Goal: Task Accomplishment & Management: Use online tool/utility

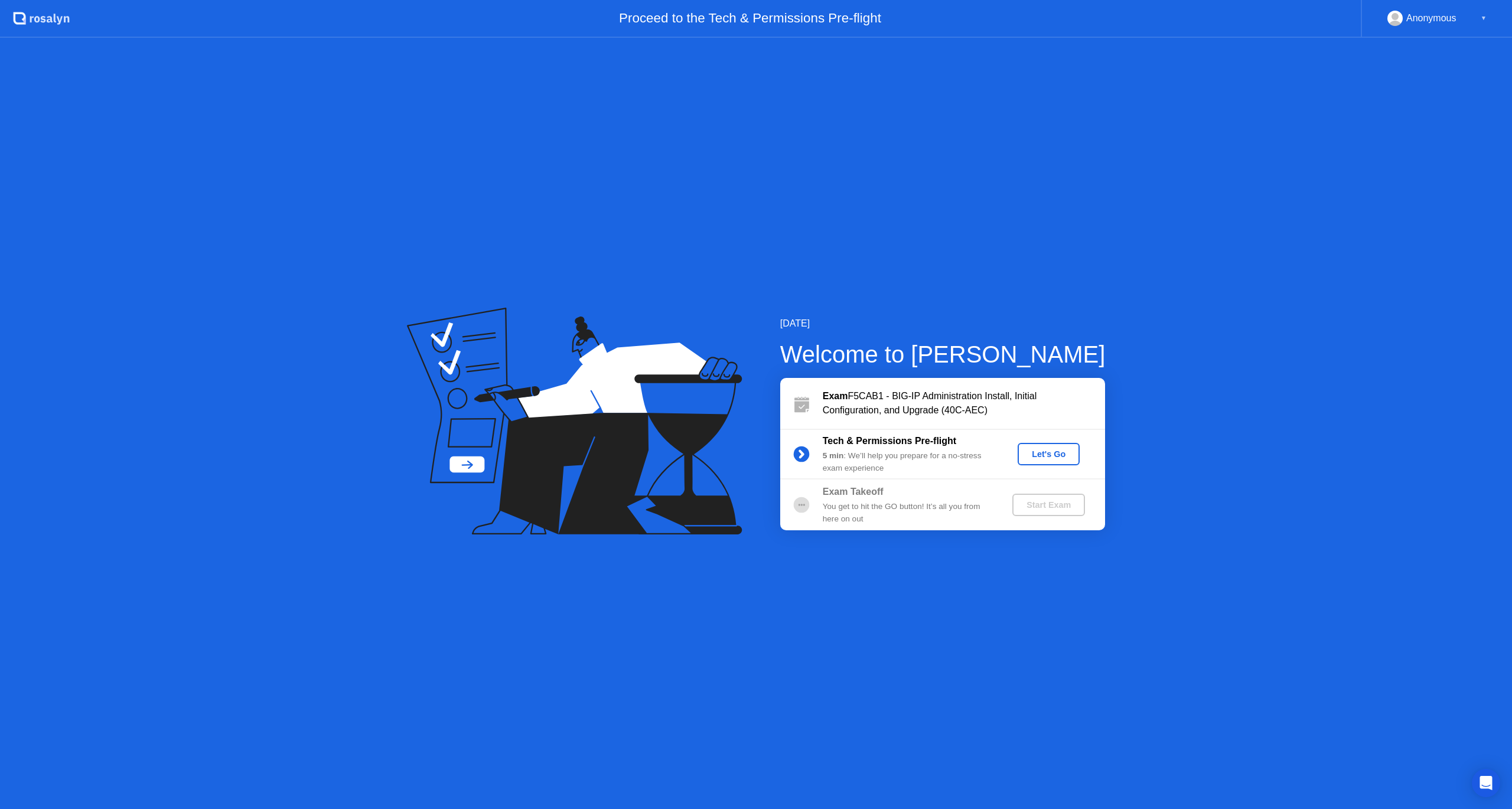
click at [1047, 449] on div "Let's Go" at bounding box center [1049, 454] width 53 height 9
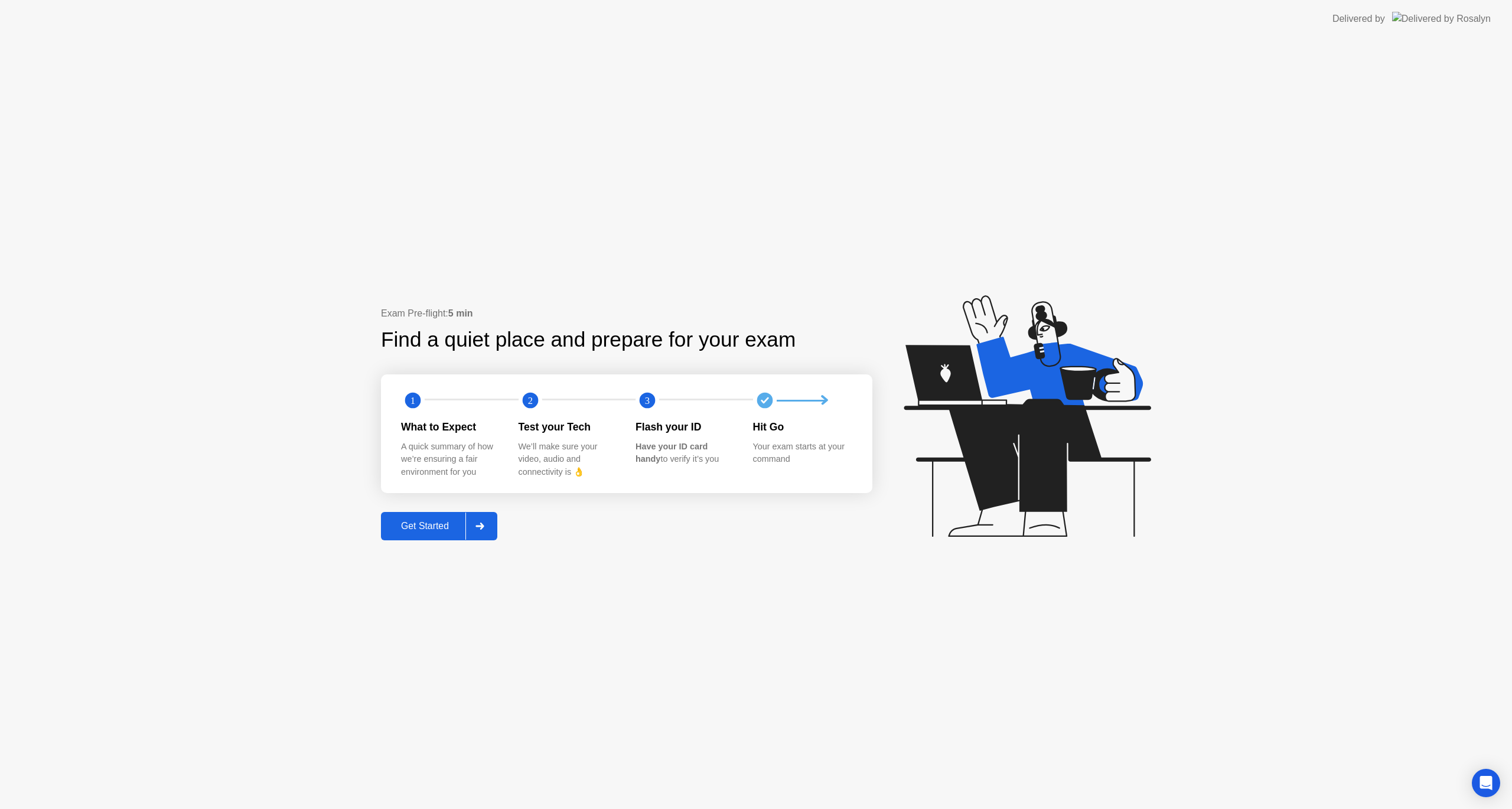
click at [437, 525] on div "Get Started" at bounding box center [425, 526] width 81 height 10
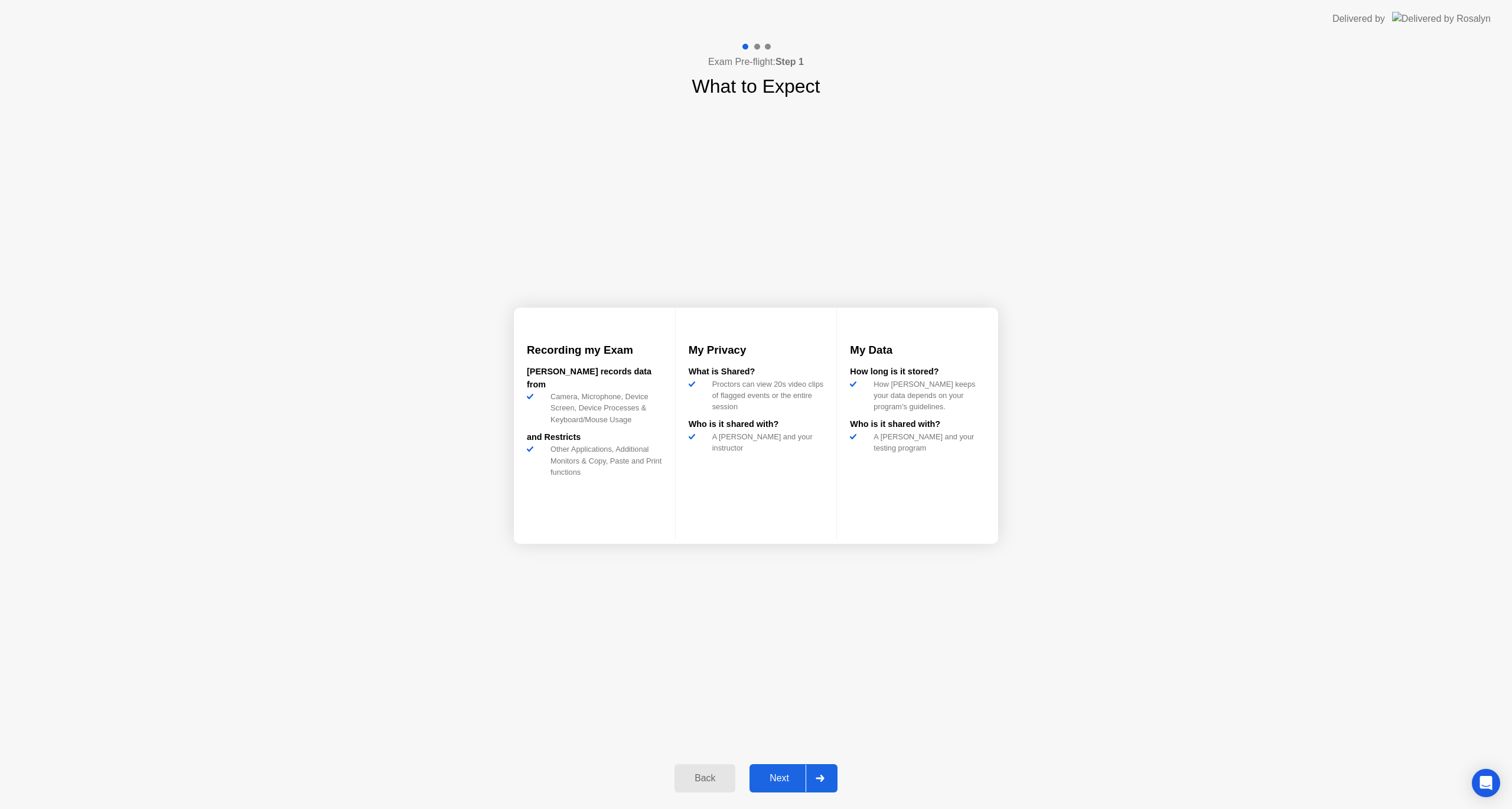
click at [772, 773] on div "Next" at bounding box center [779, 778] width 53 height 10
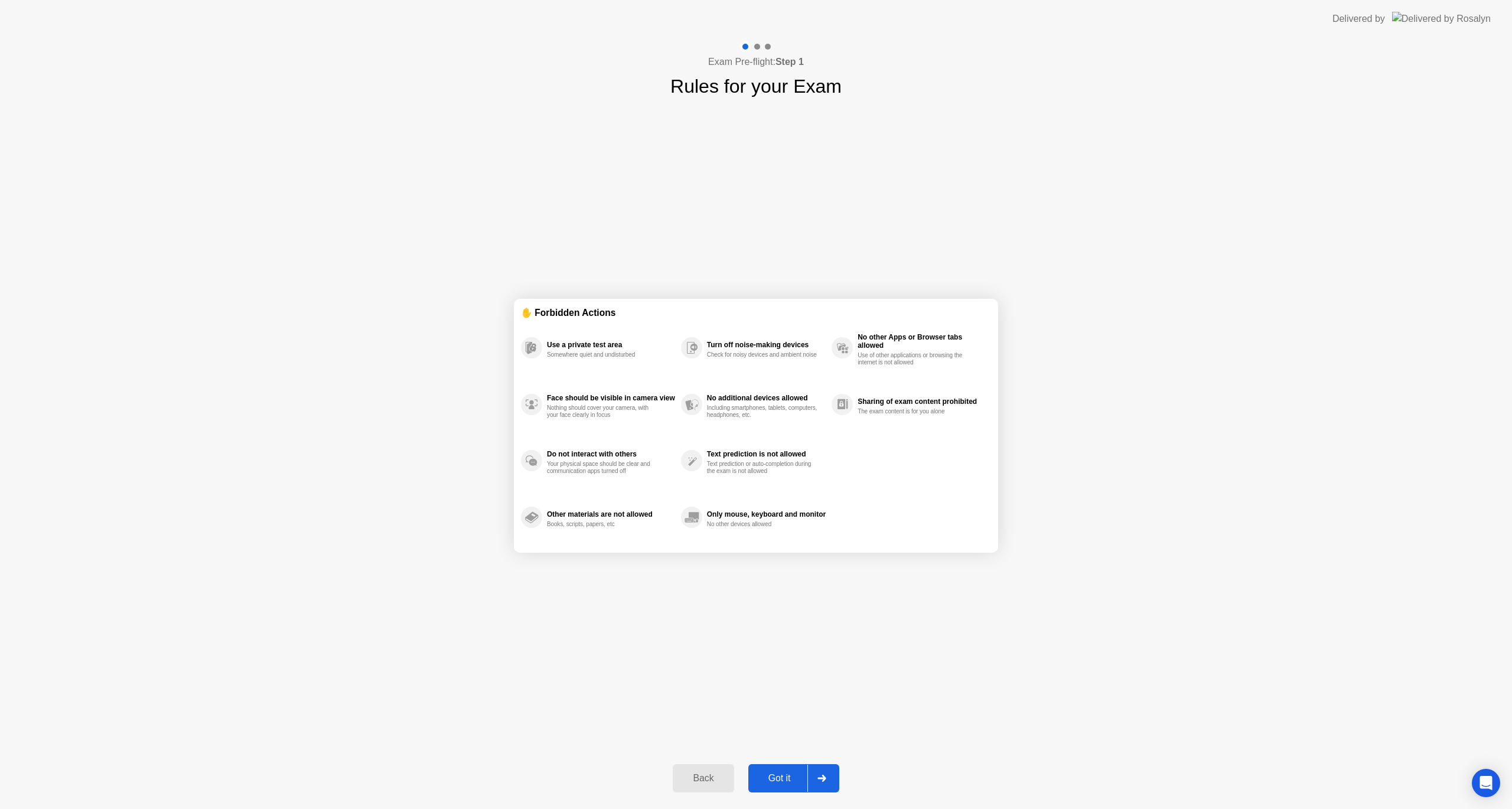
click at [785, 778] on div "Got it" at bounding box center [779, 778] width 55 height 10
select select "**********"
select select "*******"
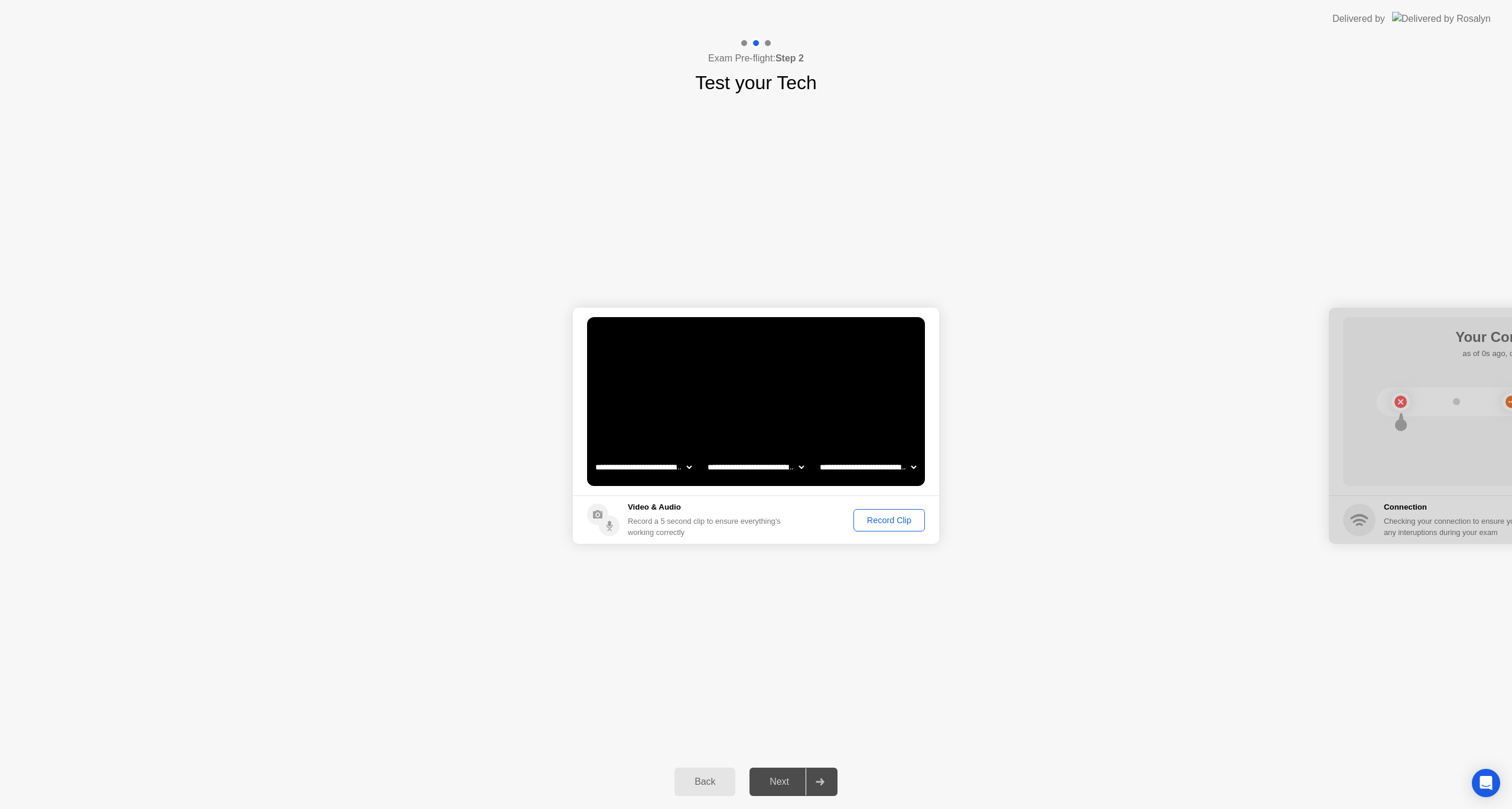
click at [790, 461] on select "**********" at bounding box center [756, 467] width 101 height 24
click at [705, 455] on select "**********" at bounding box center [756, 467] width 101 height 24
click at [891, 523] on div "Record Clip" at bounding box center [889, 520] width 63 height 9
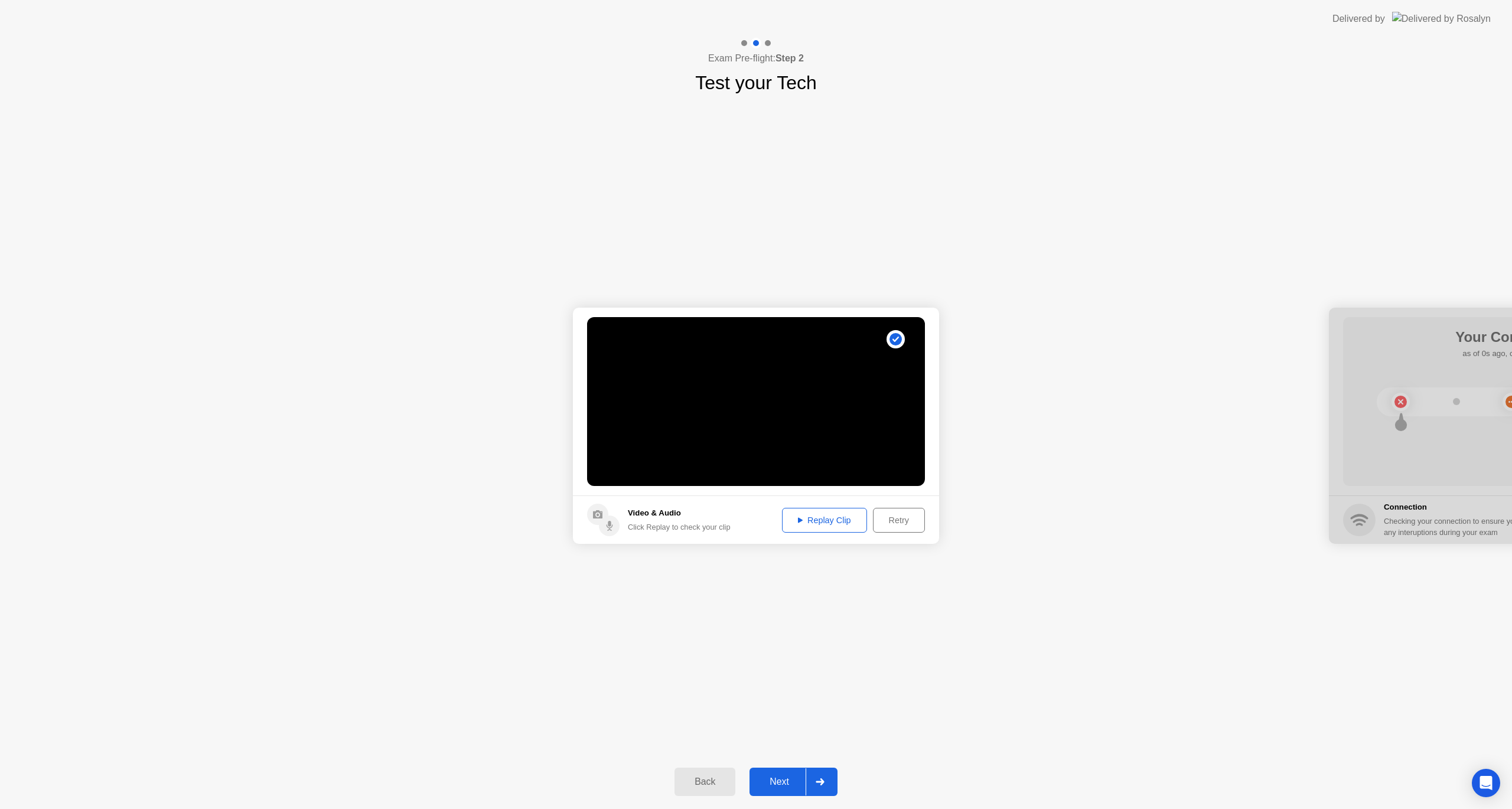
click at [840, 516] on div "Replay Clip" at bounding box center [825, 520] width 77 height 9
click at [785, 783] on div "Next" at bounding box center [779, 782] width 53 height 10
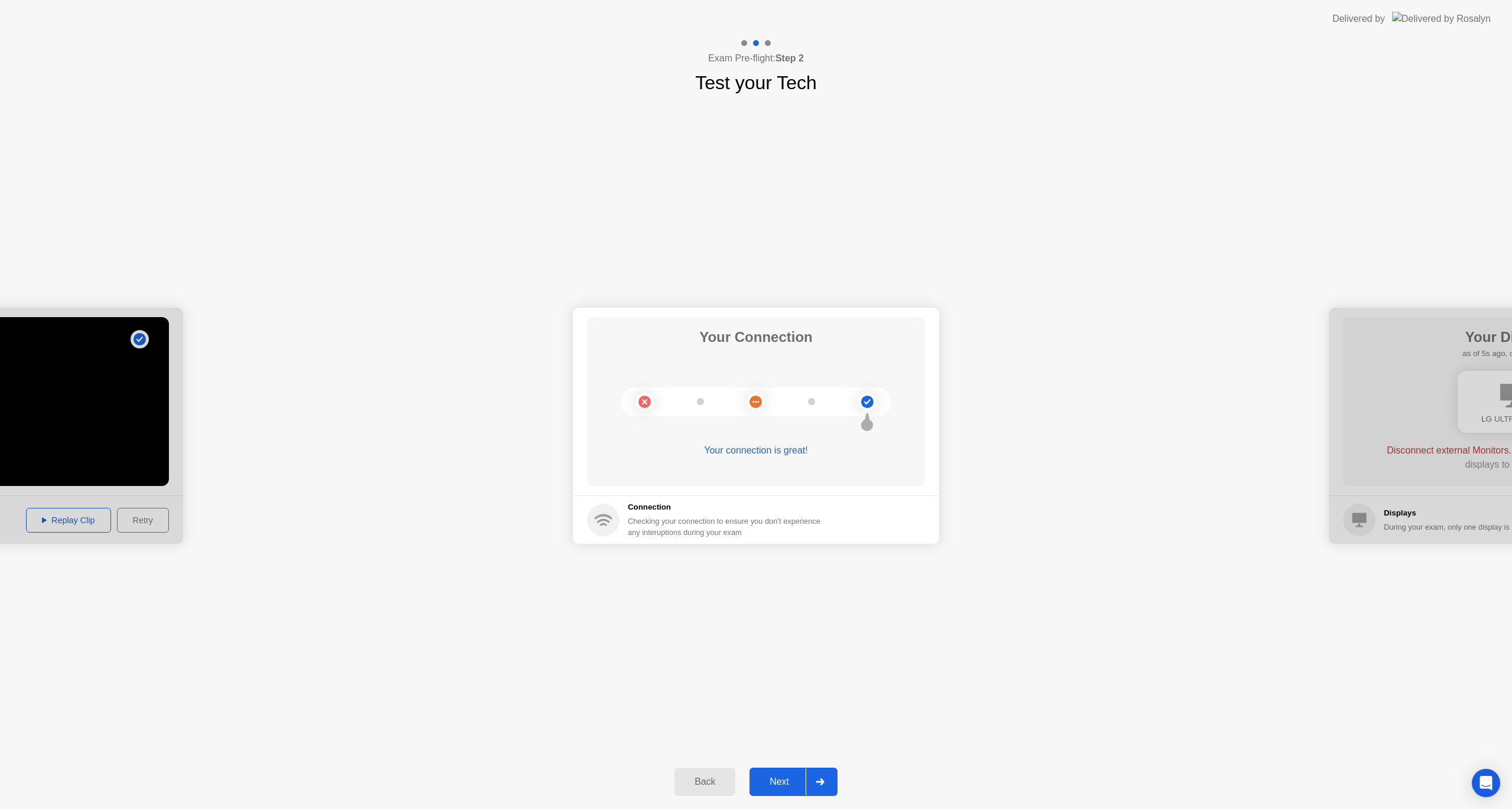
click at [715, 633] on div "**********" at bounding box center [756, 426] width 1512 height 658
click at [769, 781] on div "Next" at bounding box center [779, 782] width 53 height 10
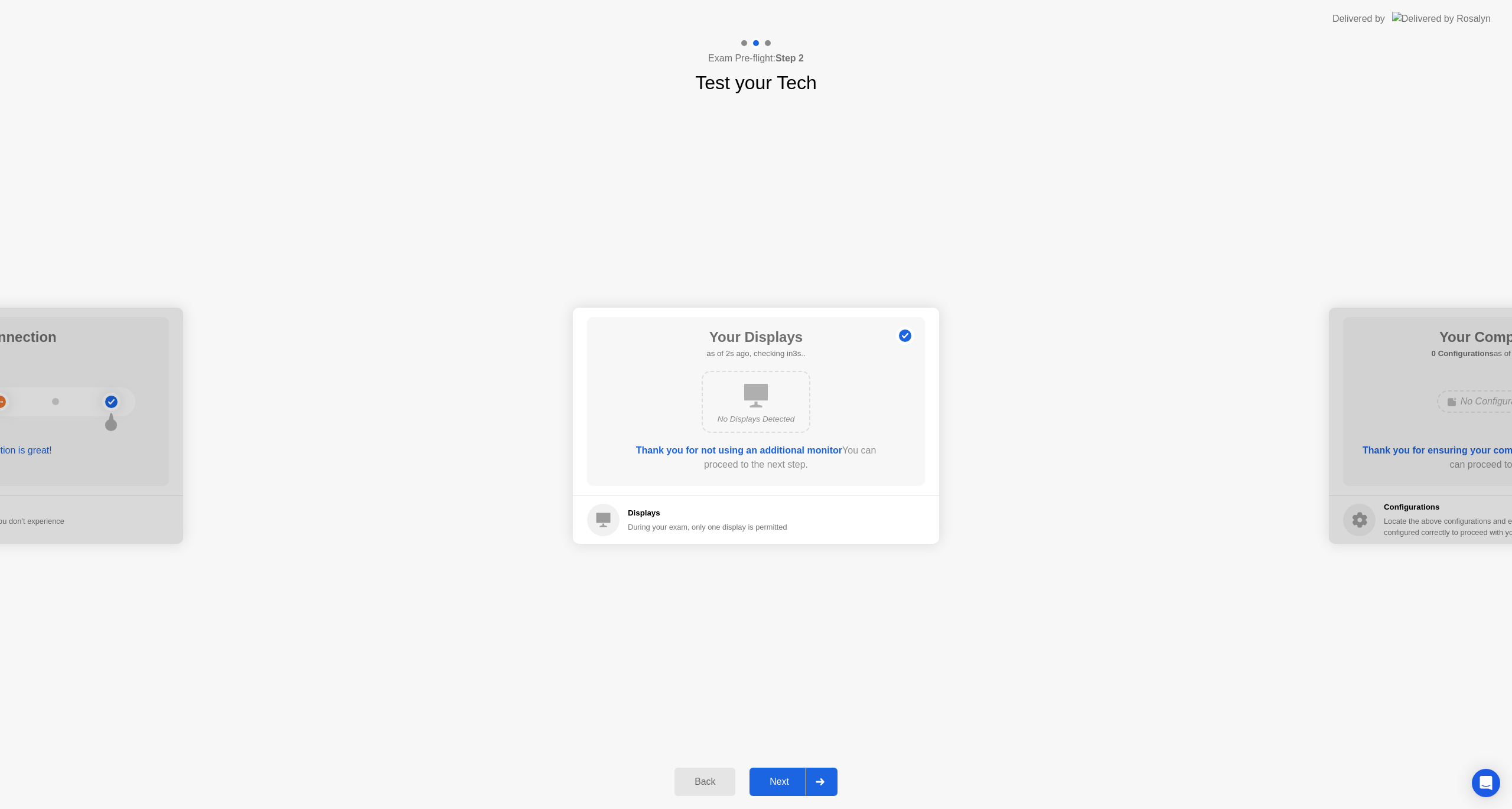
click at [777, 779] on div "Next" at bounding box center [779, 782] width 53 height 10
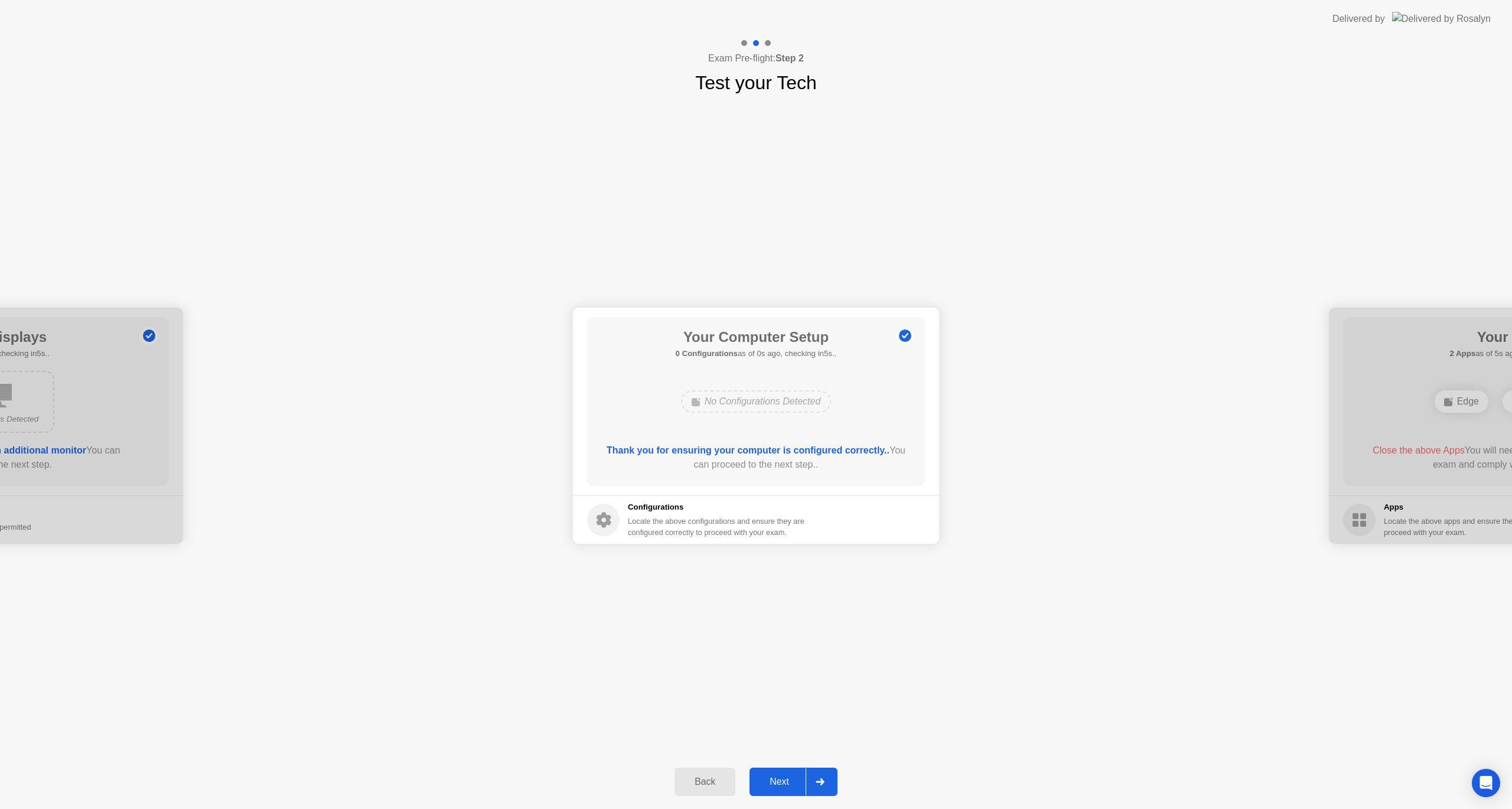
click at [792, 781] on div "Next" at bounding box center [779, 782] width 53 height 10
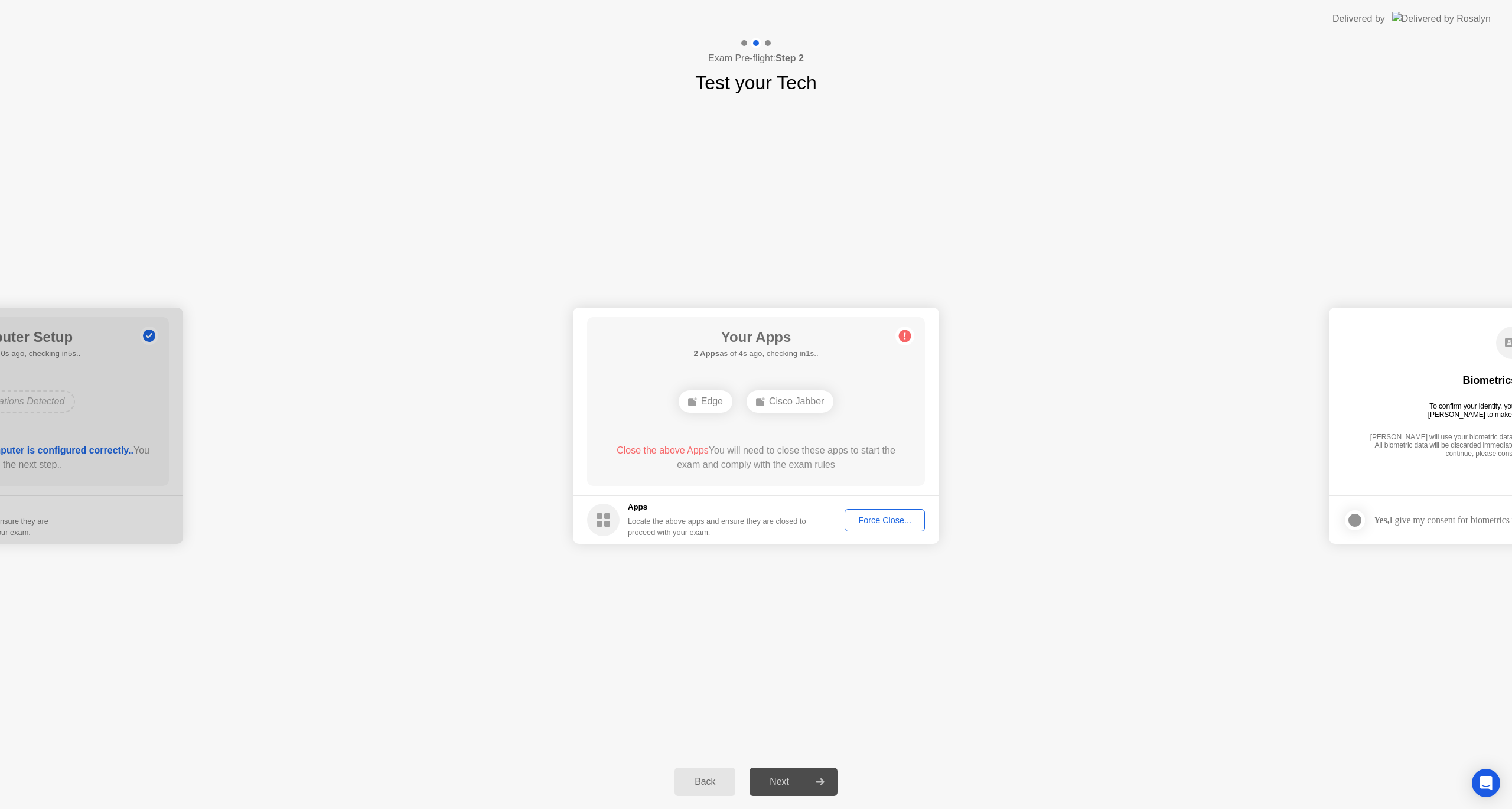
click at [881, 517] on div "Force Close..." at bounding box center [884, 520] width 72 height 9
click at [864, 516] on div "Force Close..." at bounding box center [884, 520] width 72 height 9
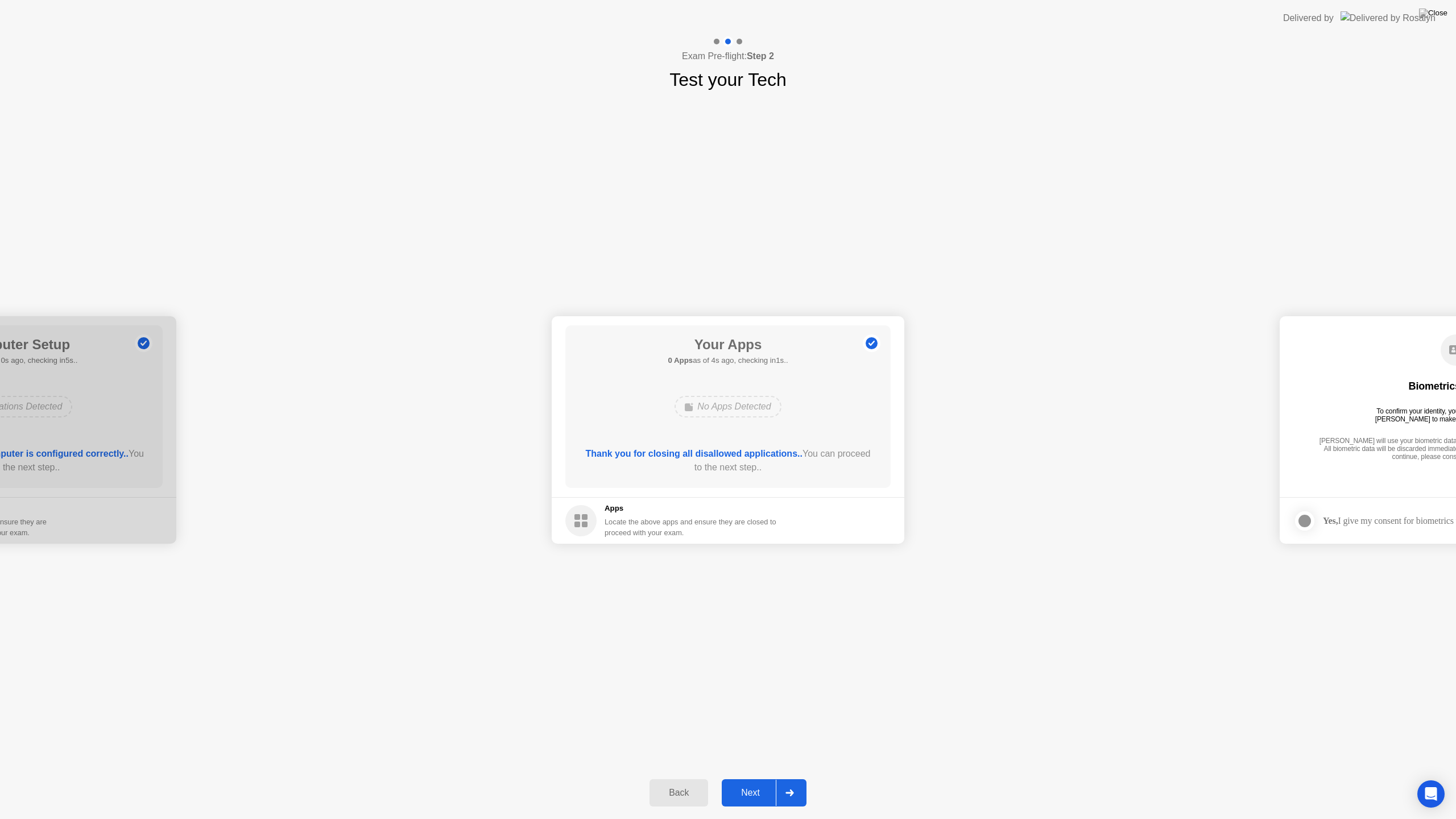
click at [752, 779] on div "Next" at bounding box center [751, 793] width 51 height 10
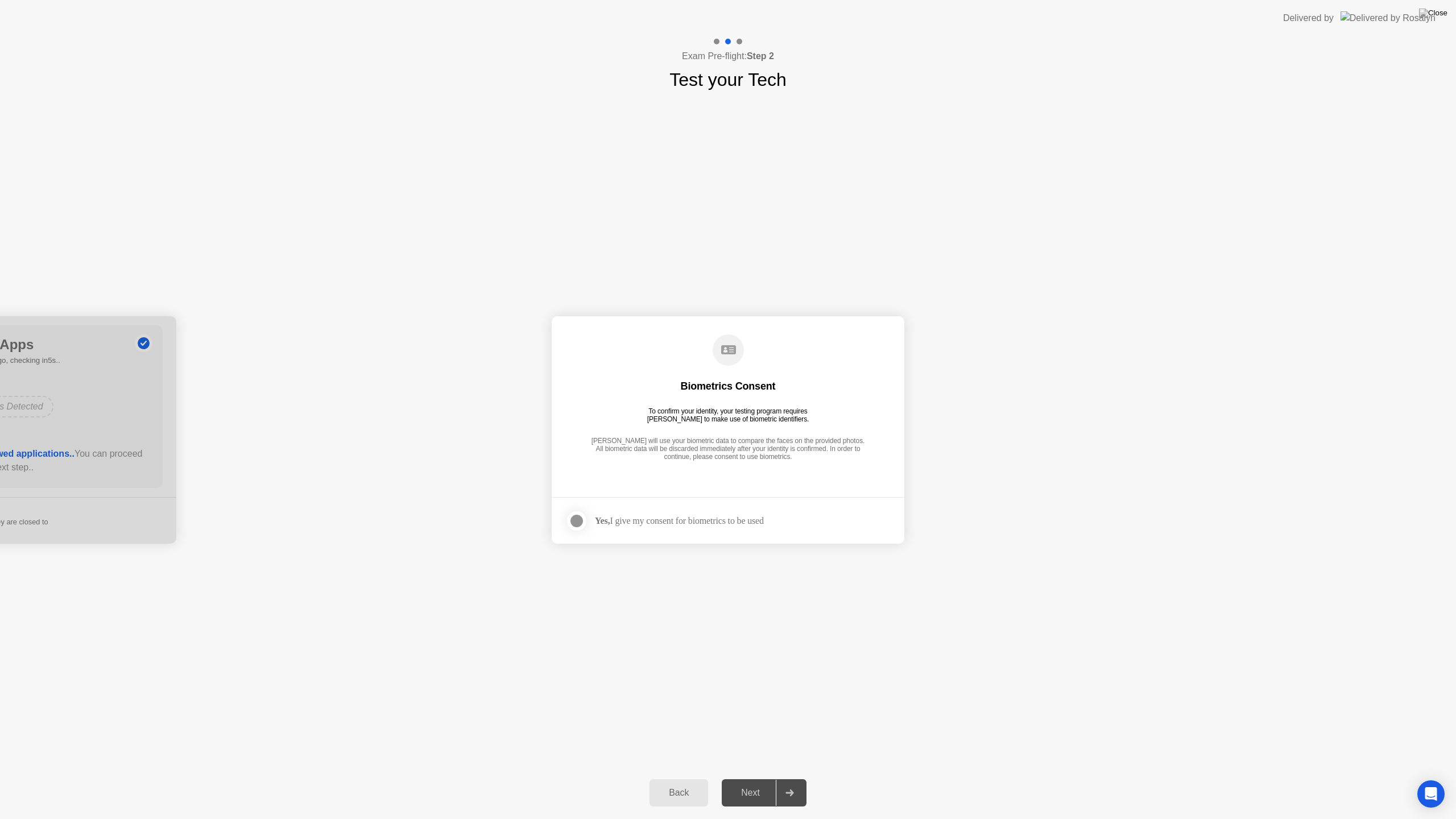
click at [579, 520] on div at bounding box center [576, 521] width 14 height 14
click at [754, 779] on div "Next" at bounding box center [751, 793] width 51 height 10
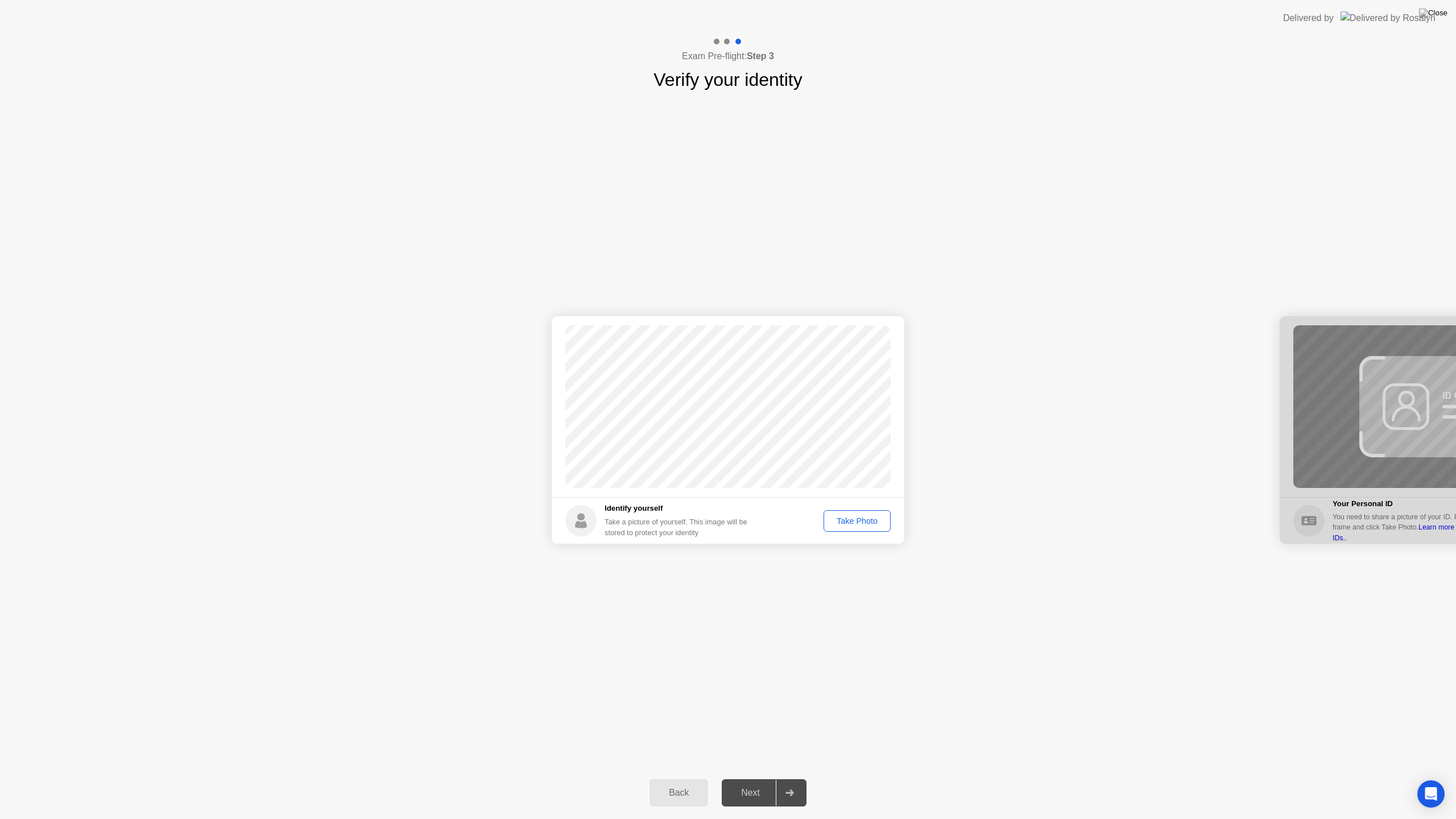
click at [859, 519] on div "Take Photo" at bounding box center [857, 521] width 59 height 9
click at [746, 779] on div "Next" at bounding box center [751, 793] width 51 height 10
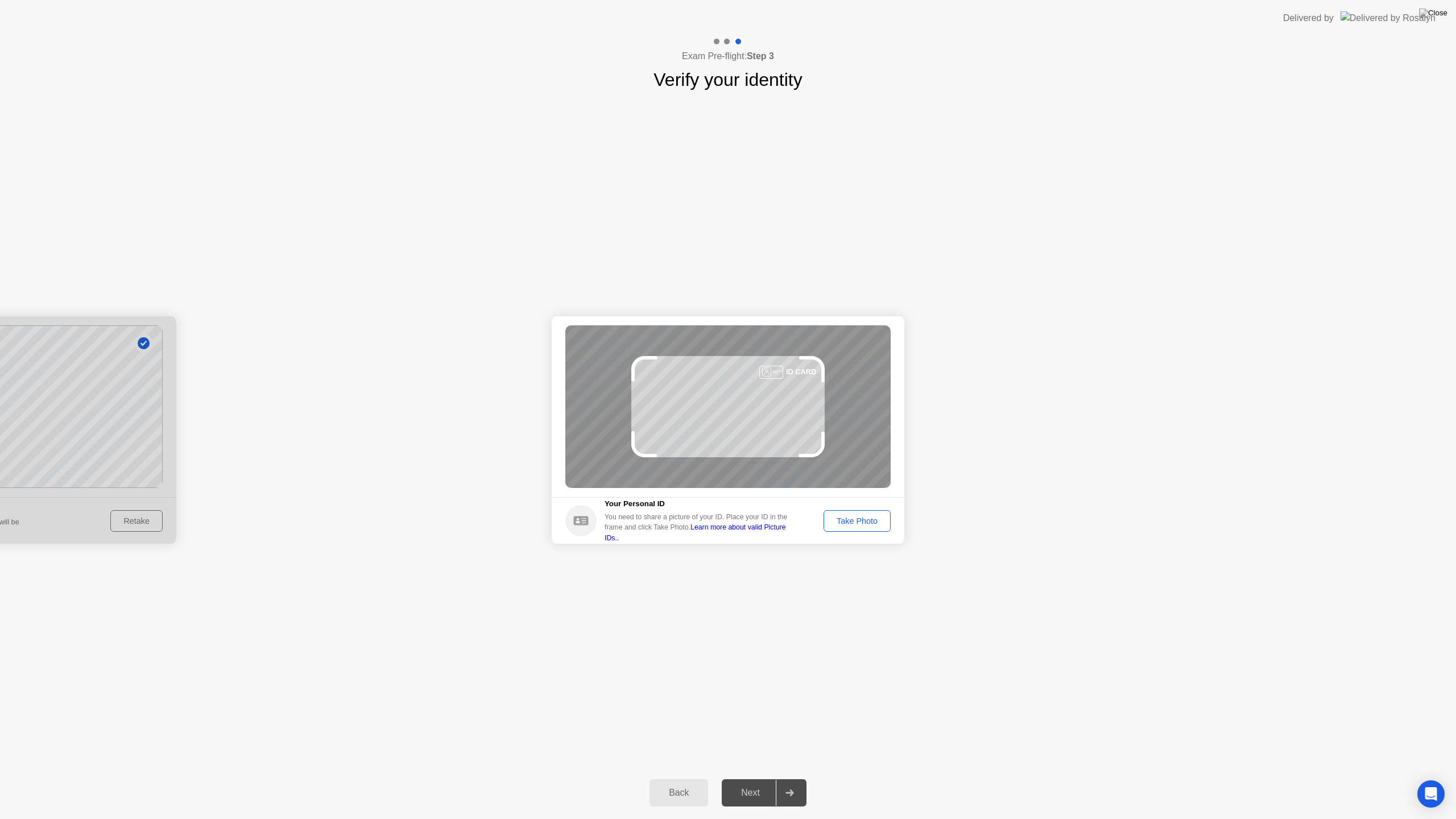
click at [861, 517] on div "Take Photo" at bounding box center [857, 521] width 59 height 9
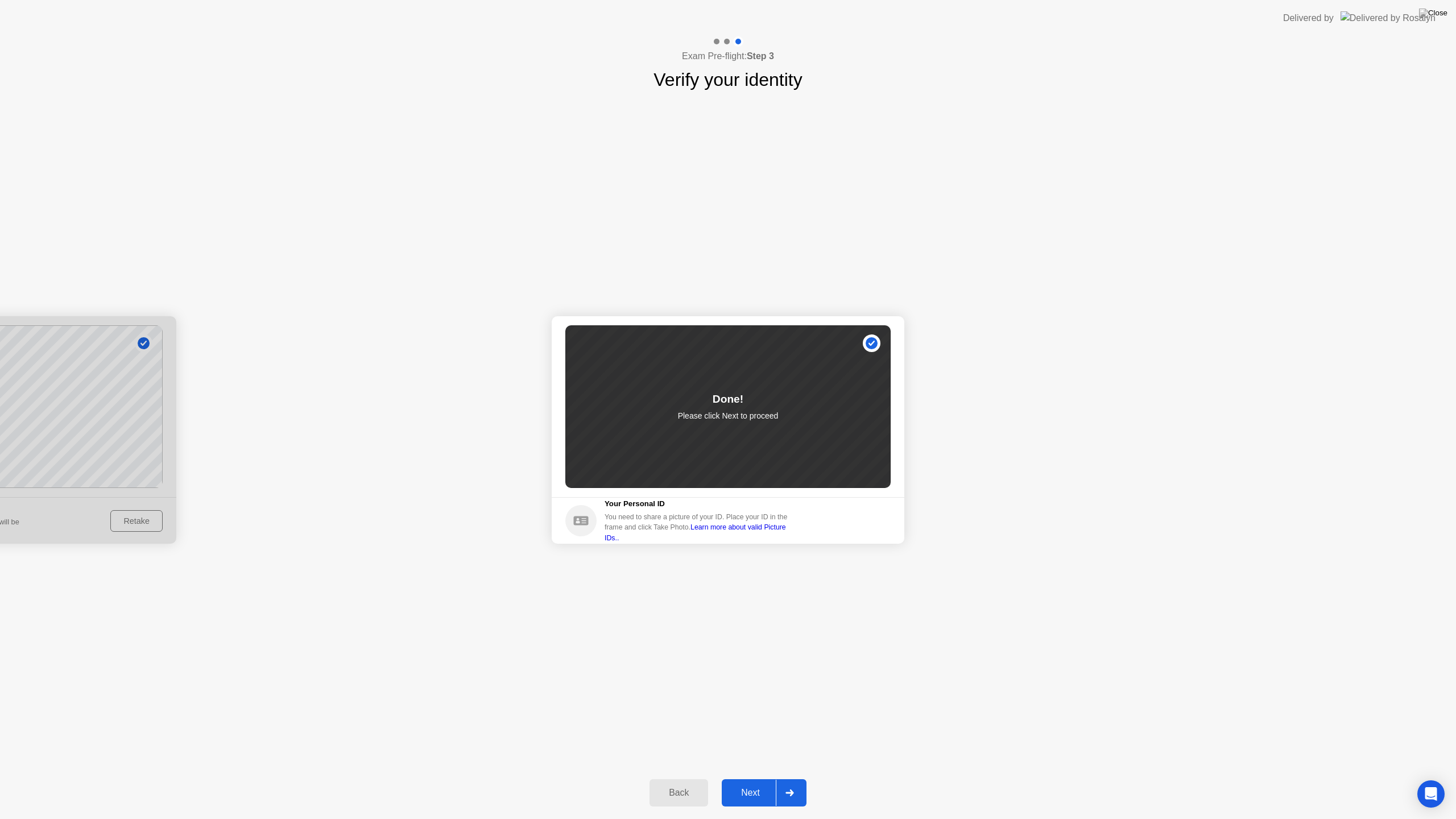
click at [753, 779] on div "Next" at bounding box center [751, 793] width 51 height 10
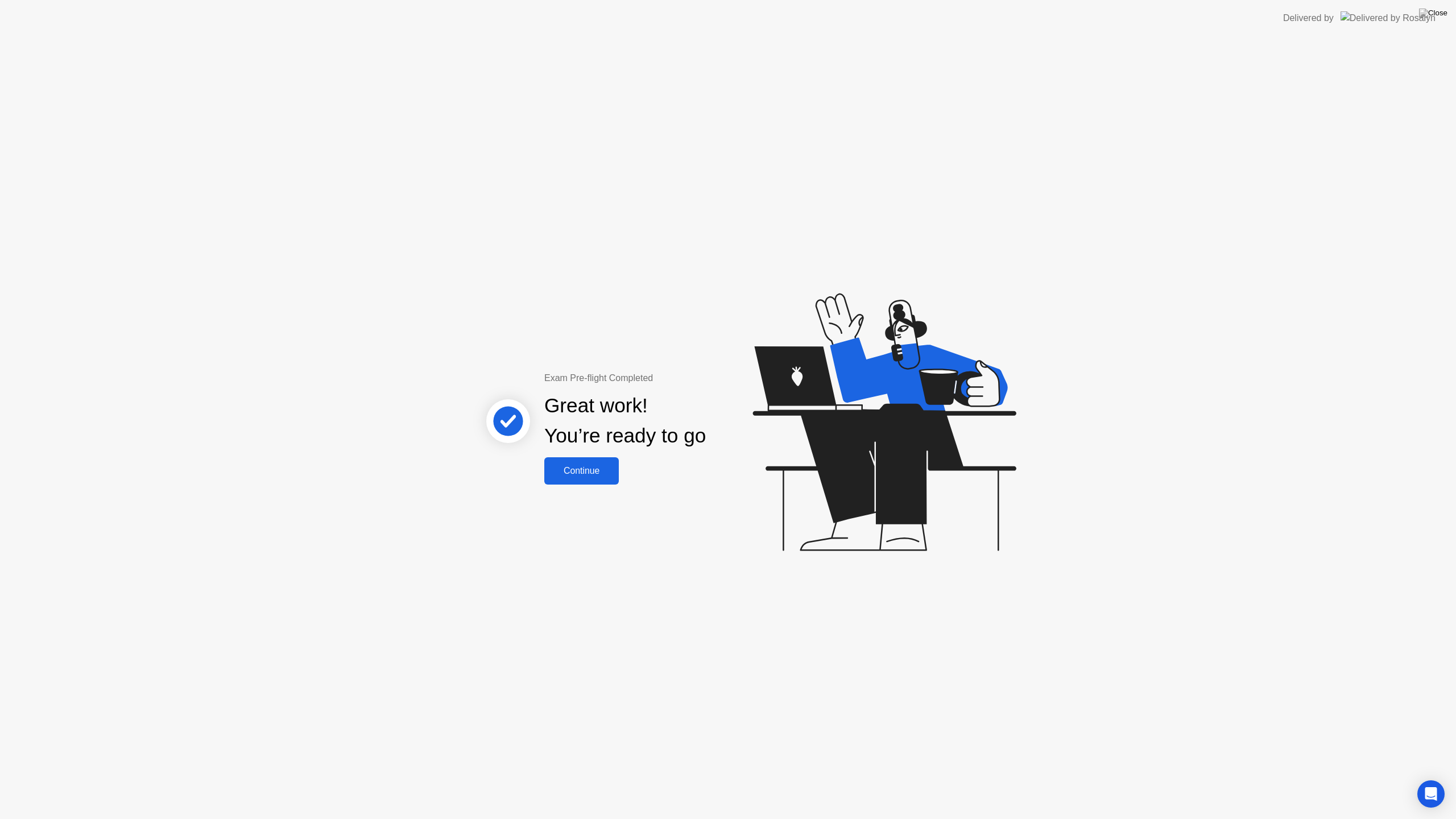
click at [588, 475] on div "Continue" at bounding box center [581, 471] width 67 height 10
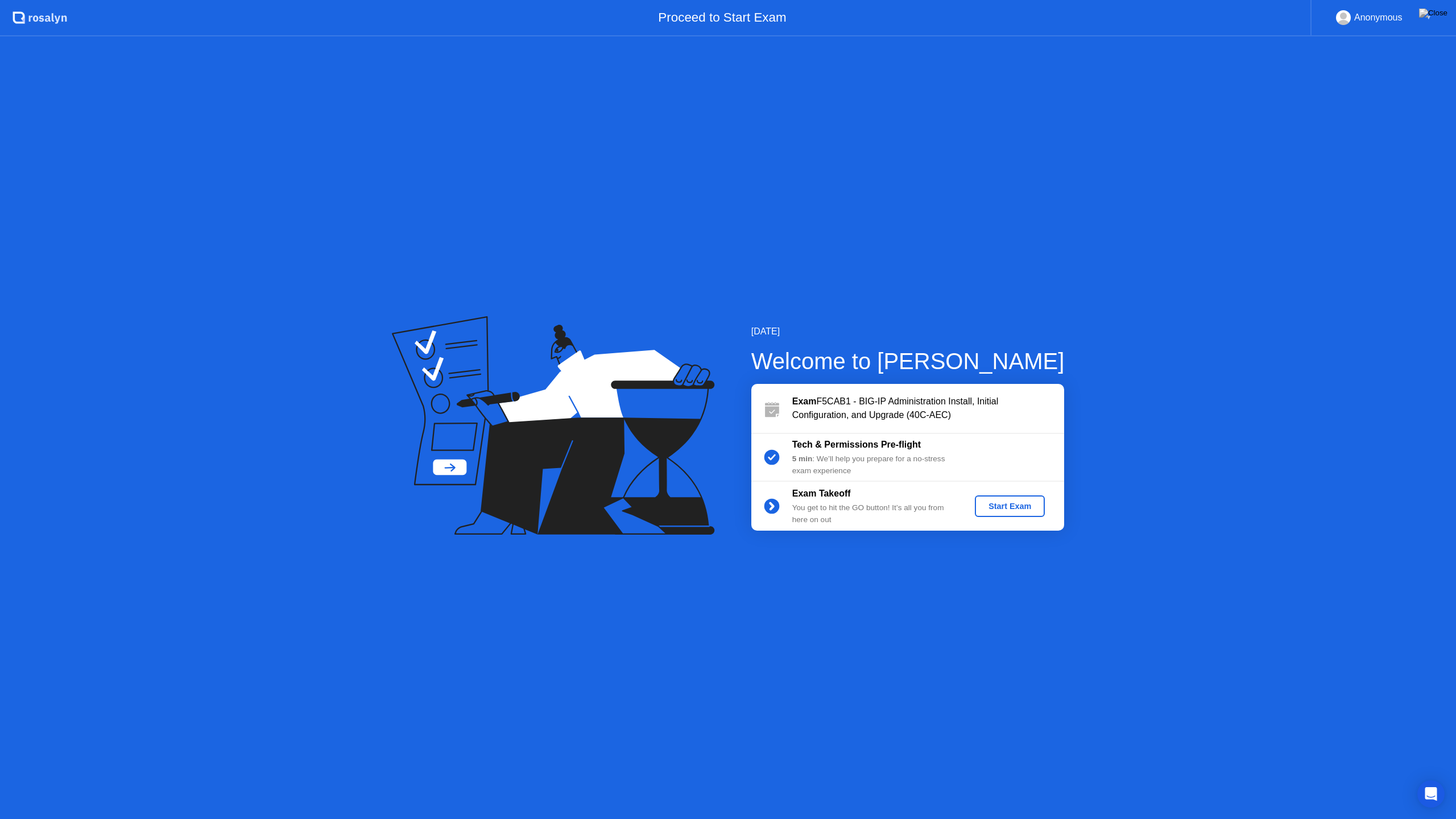
click at [1009, 504] on div "Start Exam" at bounding box center [1010, 506] width 61 height 9
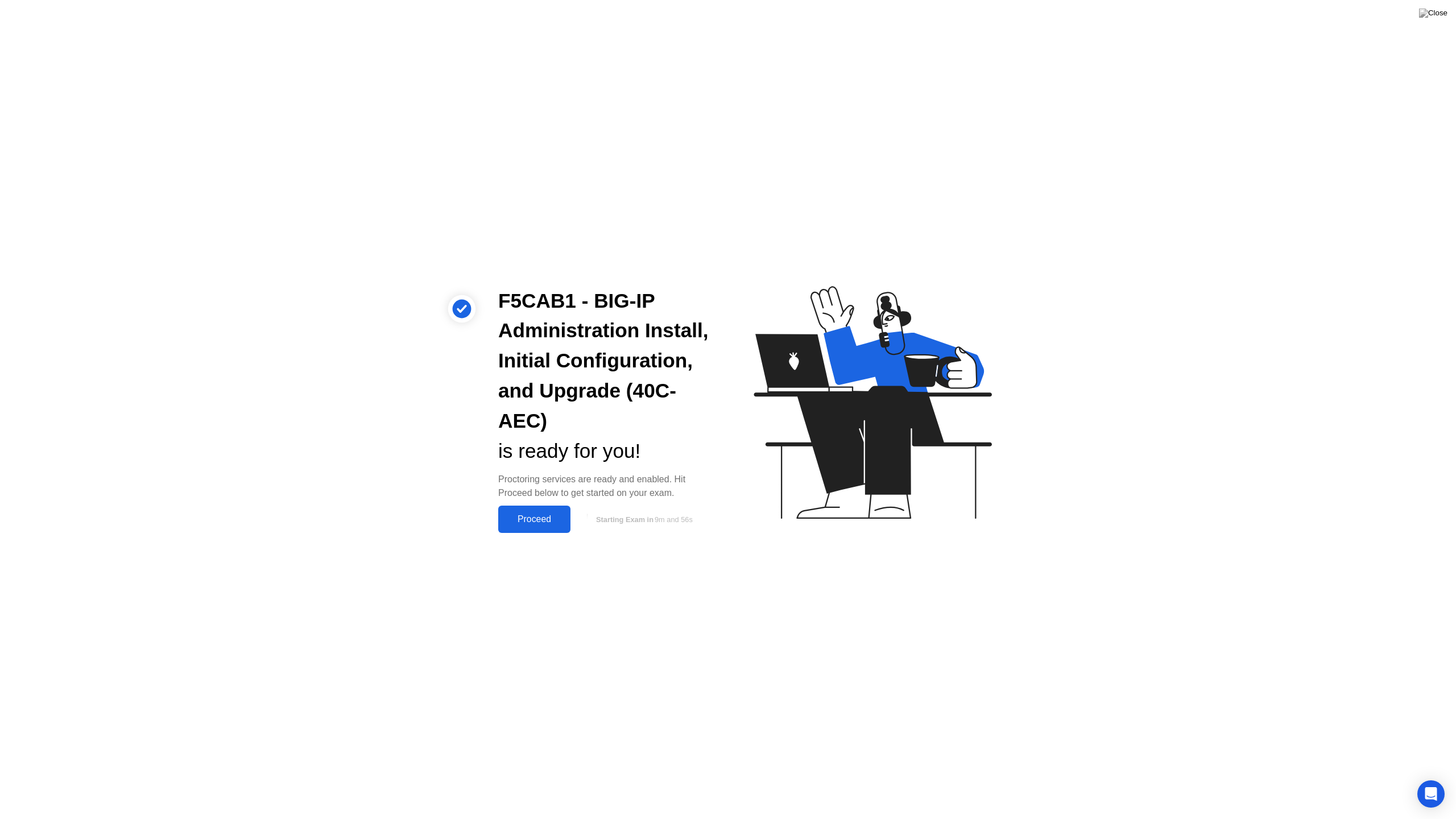
click at [538, 520] on div "Proceed" at bounding box center [535, 519] width 66 height 10
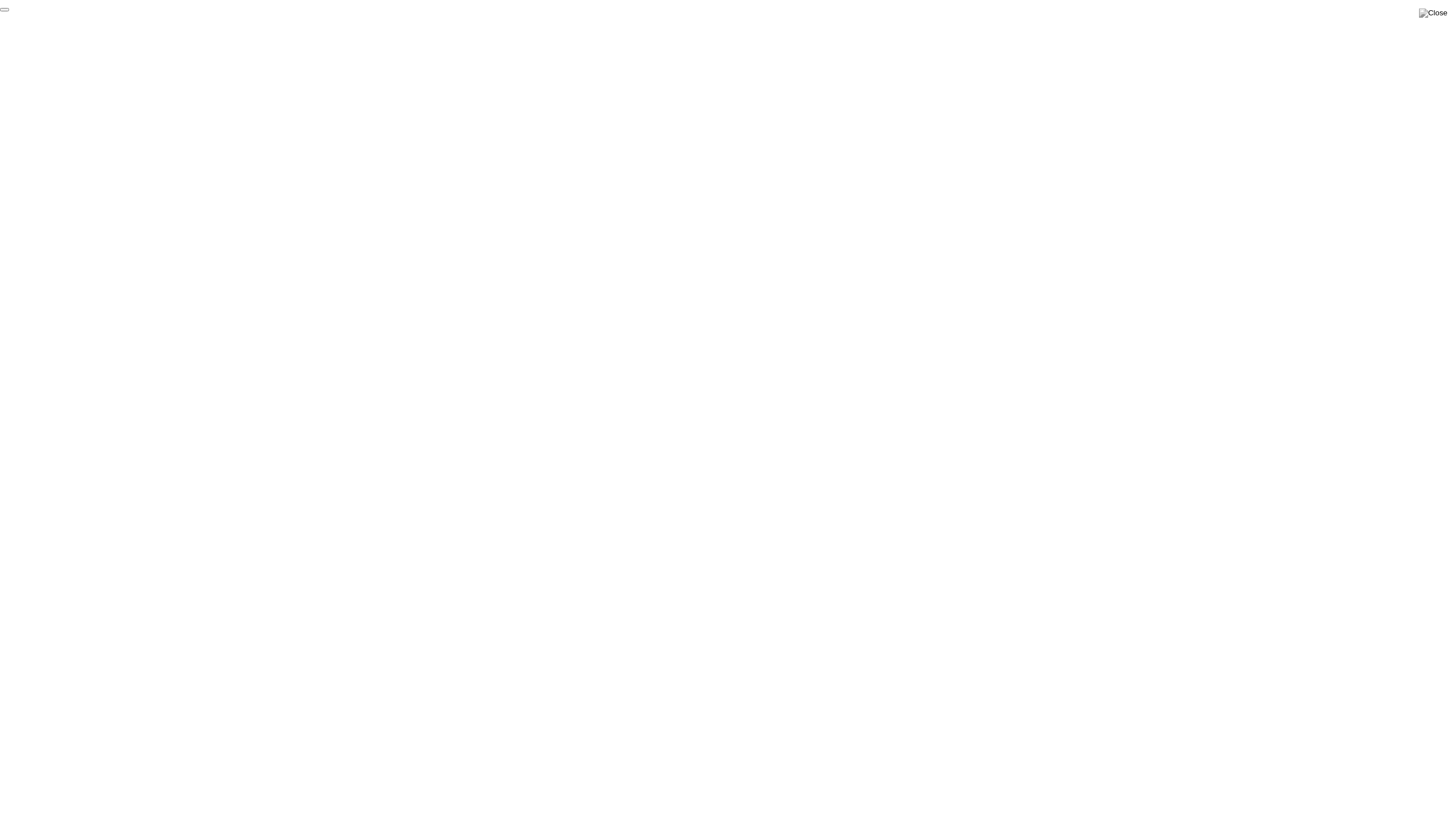
click div "End Proctoring Session"
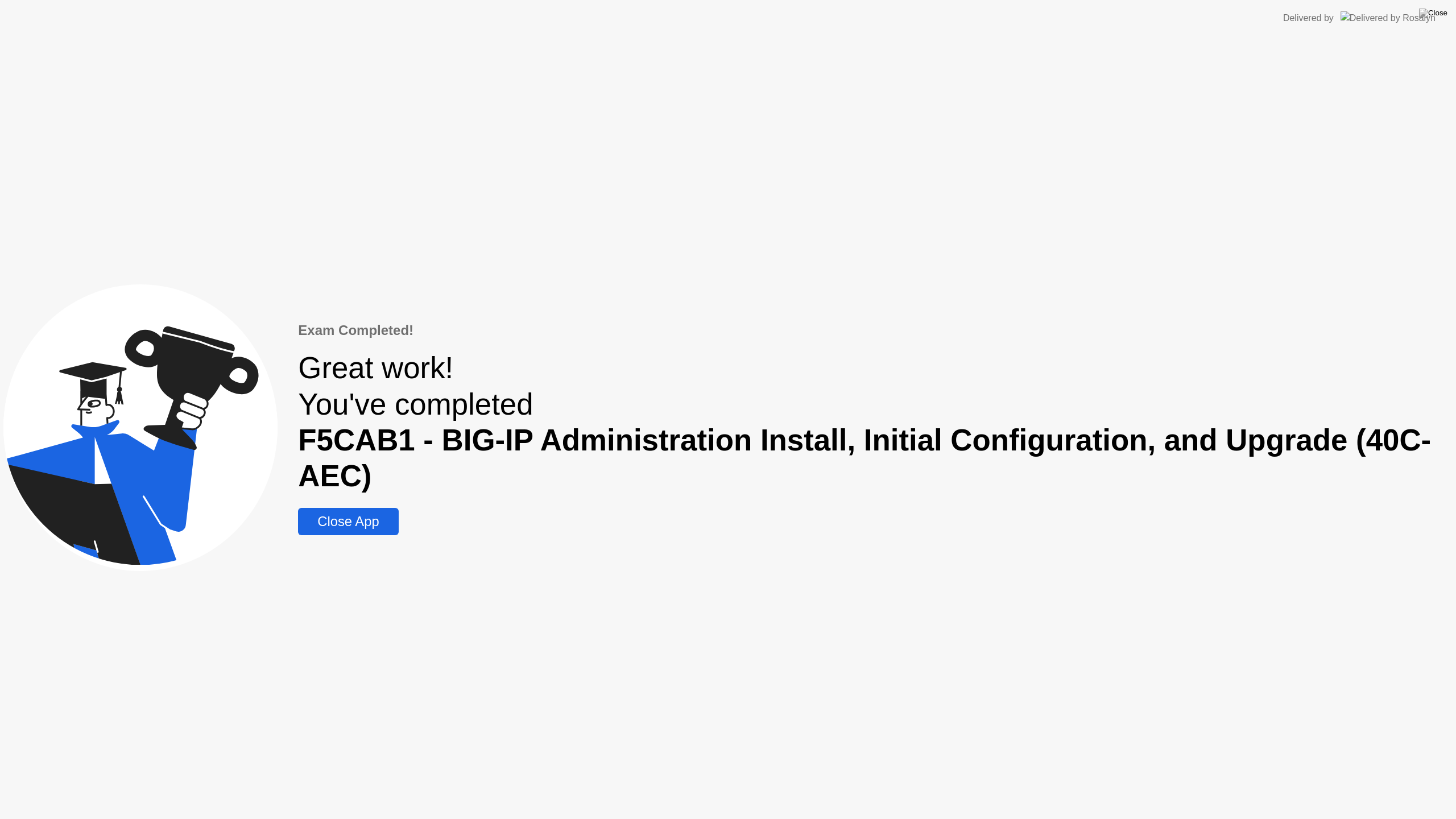
click at [389, 514] on div "Close App" at bounding box center [348, 521] width 94 height 16
